Goal: Information Seeking & Learning: Learn about a topic

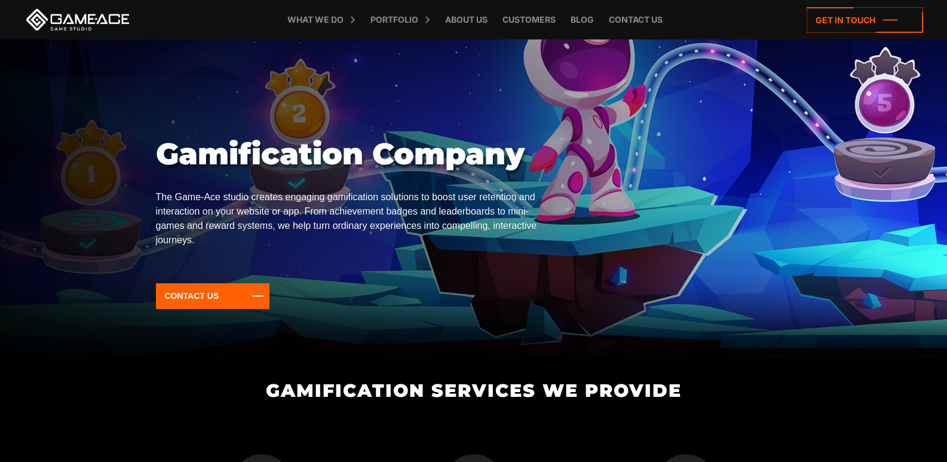
scroll to position [119, 0]
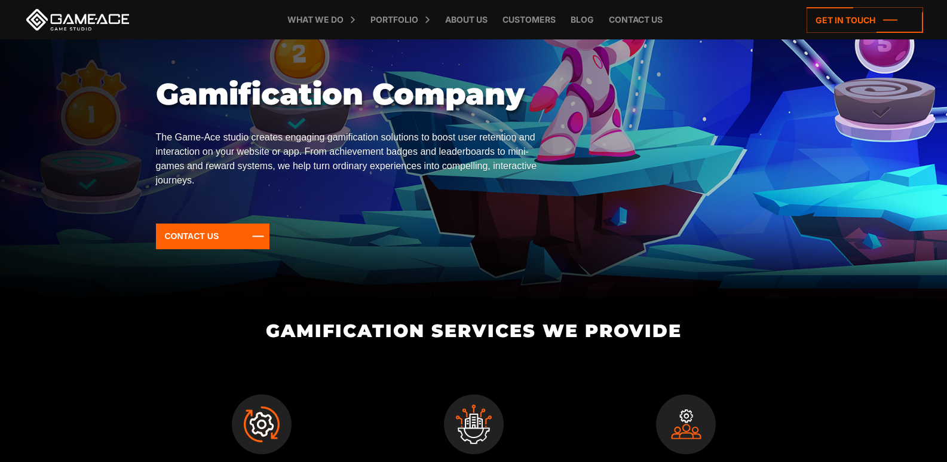
click at [414, 333] on h2 "Gamification Services We Provide" at bounding box center [473, 331] width 636 height 20
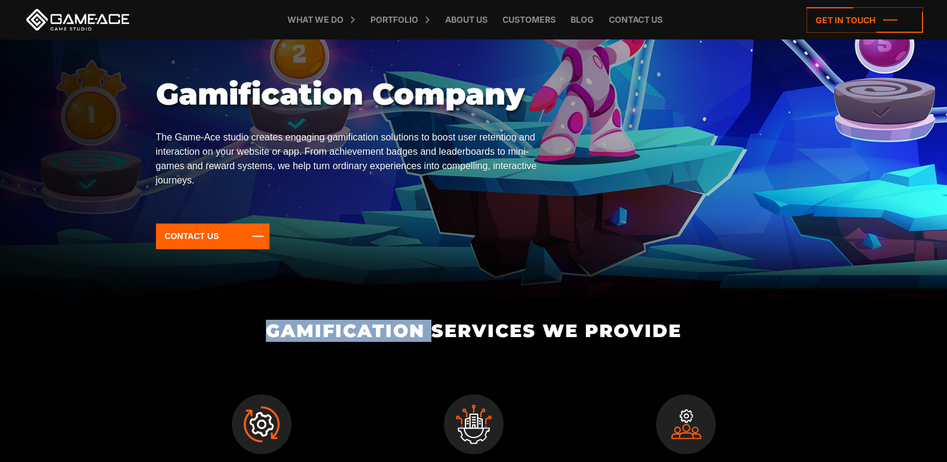
click at [414, 333] on h2 "Gamification Services We Provide" at bounding box center [473, 331] width 636 height 20
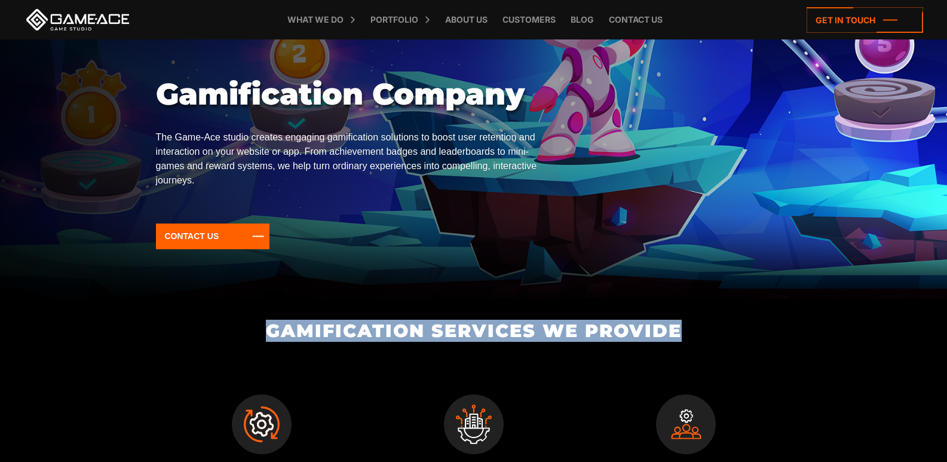
click at [414, 333] on h2 "Gamification Services We Provide" at bounding box center [473, 331] width 636 height 20
copy div "Gamification Services We Provide"
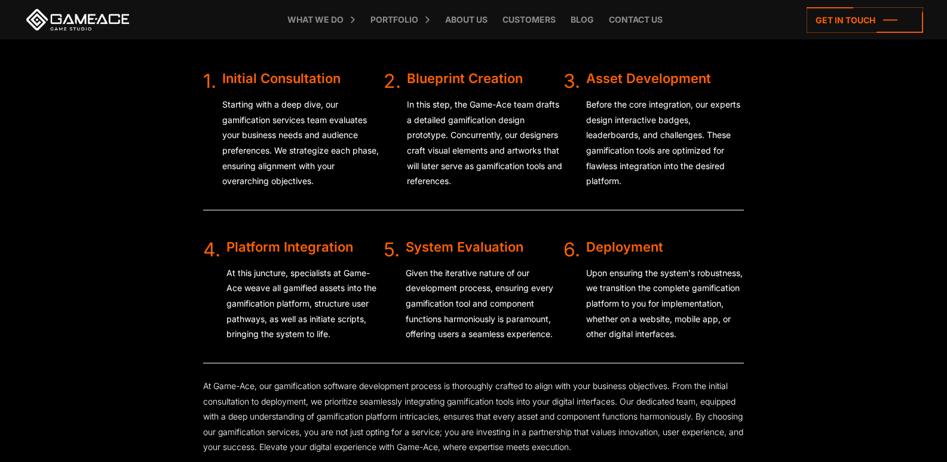
scroll to position [2688, 0]
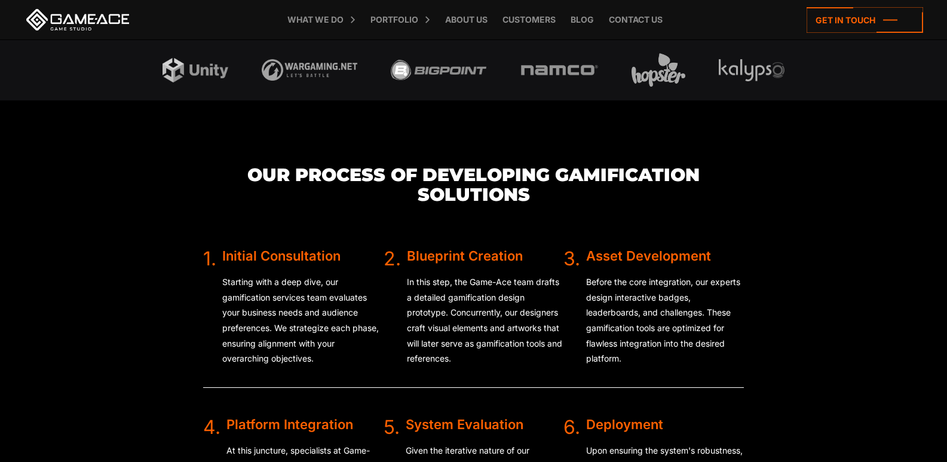
click at [452, 204] on h3 "Our Process of Developing Gamification Solutions" at bounding box center [473, 184] width 541 height 39
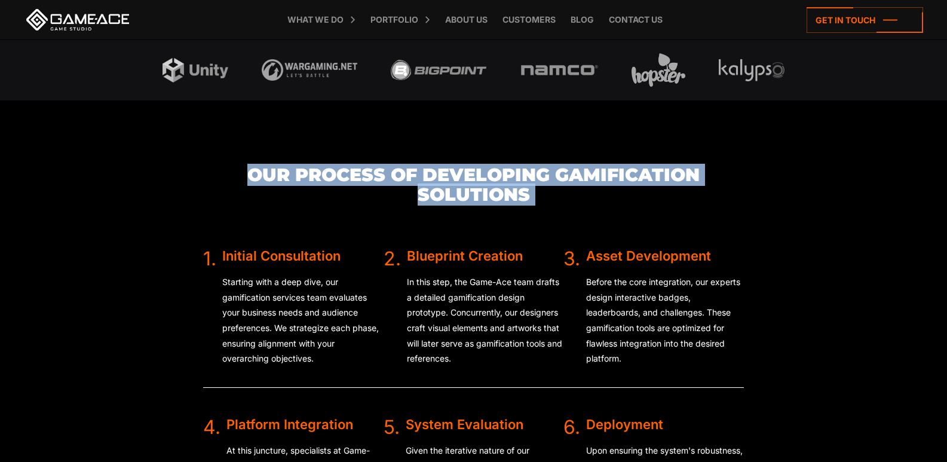
click at [452, 204] on h3 "Our Process of Developing Gamification Solutions" at bounding box center [473, 184] width 541 height 39
copy div "Our Process of Developing Gamification Solutions"
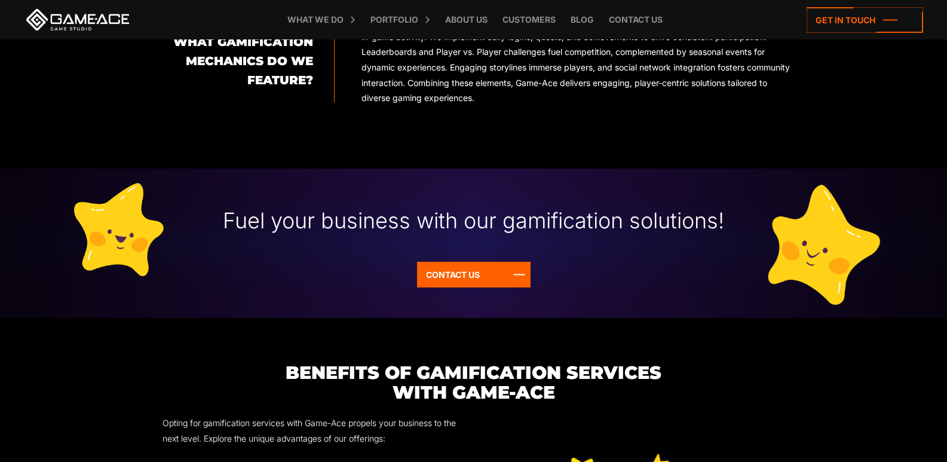
scroll to position [1613, 0]
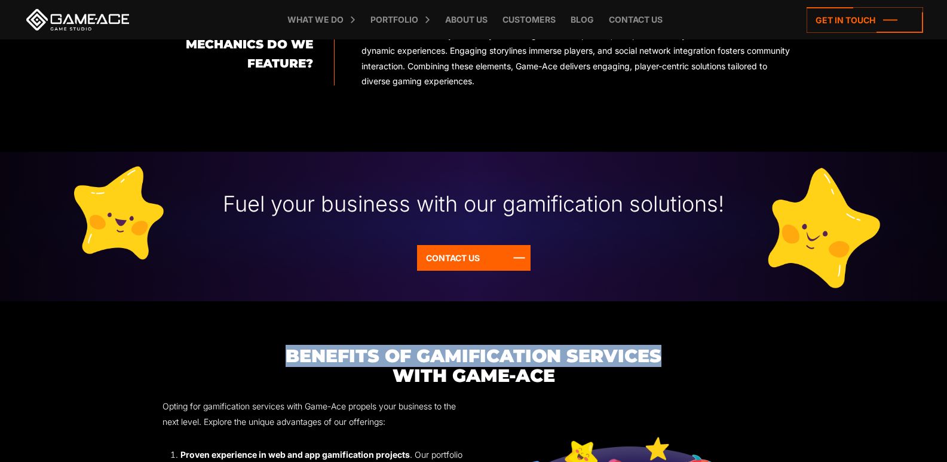
drag, startPoint x: 284, startPoint y: 354, endPoint x: 729, endPoint y: 349, distance: 445.1
click at [729, 349] on h3 "Benefits of Gamification Services with Game-Ace" at bounding box center [474, 365] width 636 height 39
copy h3 "Benefits of Gamification Services"
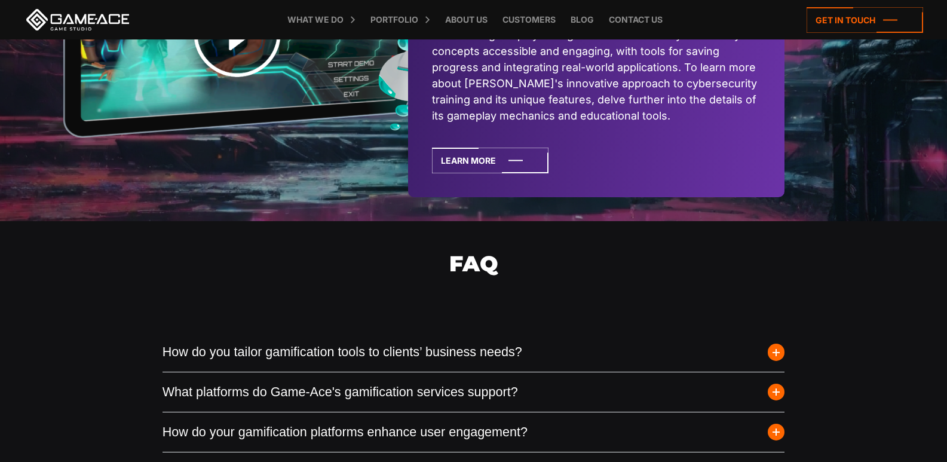
scroll to position [4062, 0]
